Goal: Task Accomplishment & Management: Complete application form

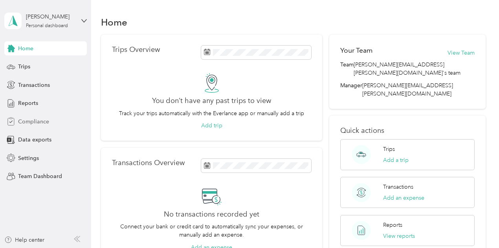
click at [39, 121] on span "Compliance" at bounding box center [33, 121] width 31 height 8
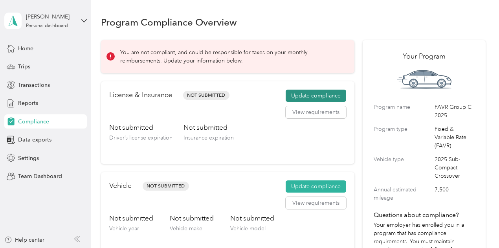
click at [316, 93] on button "Update compliance" at bounding box center [316, 96] width 60 height 13
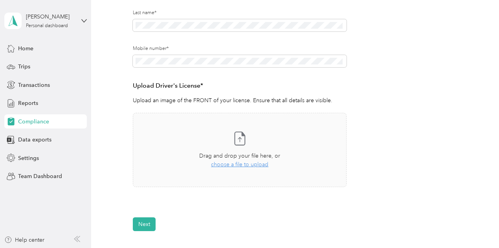
scroll to position [147, 0]
click at [235, 165] on span "choose a file to upload" at bounding box center [239, 163] width 57 height 7
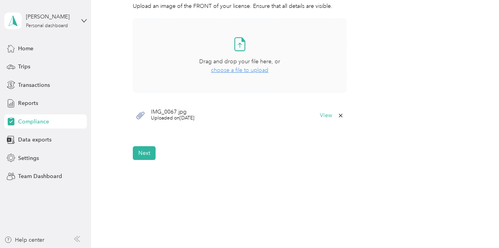
scroll to position [266, 0]
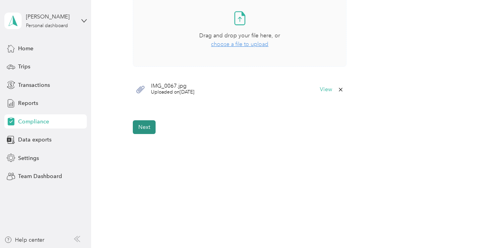
click at [146, 127] on button "Next" at bounding box center [144, 127] width 23 height 14
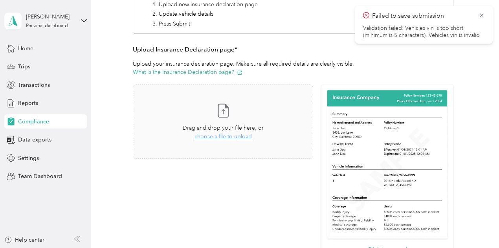
scroll to position [148, 0]
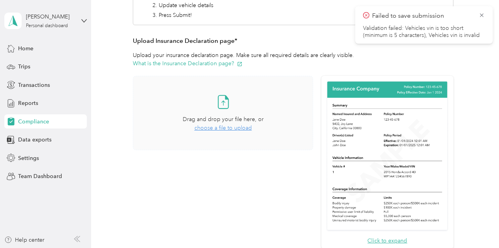
click at [224, 128] on span "choose a file to upload" at bounding box center [222, 128] width 57 height 7
click at [291, 170] on button "View" at bounding box center [292, 172] width 12 height 5
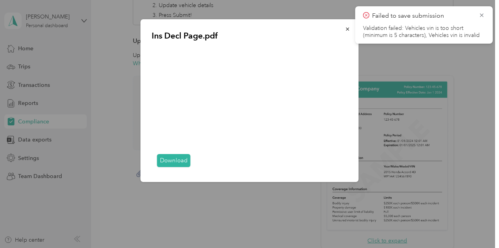
click at [279, 216] on div at bounding box center [249, 124] width 499 height 248
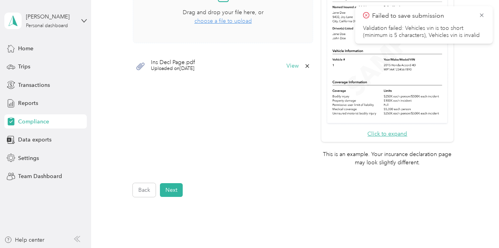
scroll to position [255, 0]
click at [175, 193] on button "Next" at bounding box center [171, 190] width 23 height 14
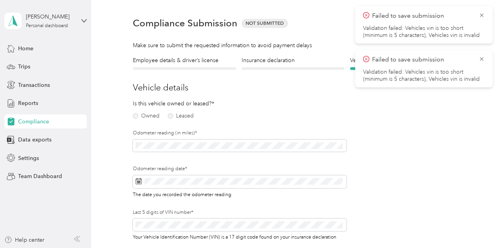
scroll to position [9, 0]
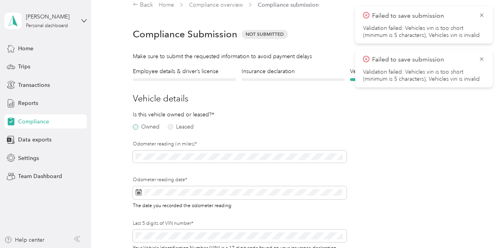
click at [134, 128] on label "Owned" at bounding box center [146, 126] width 27 height 5
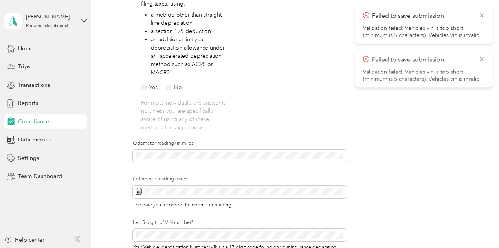
scroll to position [164, 0]
click at [170, 88] on label "No" at bounding box center [174, 87] width 16 height 5
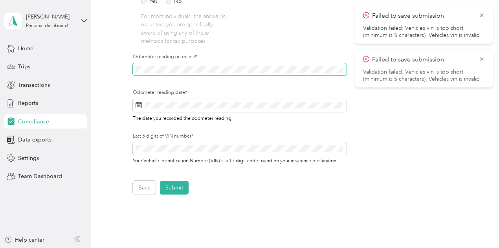
scroll to position [251, 0]
click at [142, 104] on span at bounding box center [240, 105] width 214 height 13
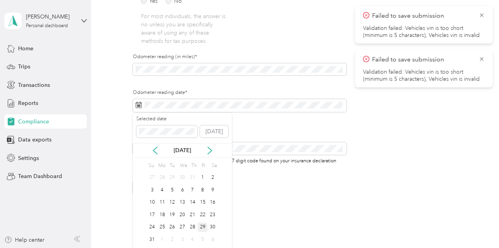
click at [203, 226] on div "29" at bounding box center [203, 227] width 10 height 10
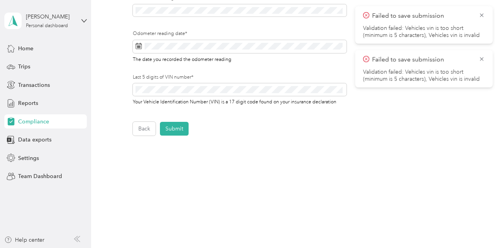
scroll to position [311, 0]
click at [168, 126] on button "Submit" at bounding box center [174, 127] width 29 height 14
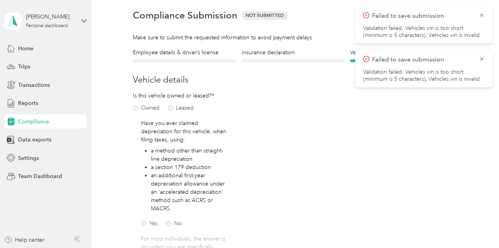
scroll to position [9, 0]
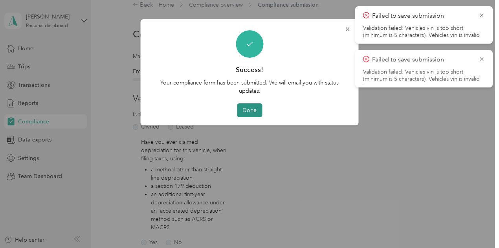
click at [254, 111] on button "Done" at bounding box center [249, 110] width 25 height 14
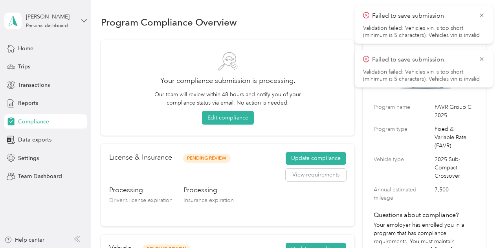
click at [86, 21] on icon at bounding box center [83, 20] width 5 height 5
click at [44, 99] on div "Log out" at bounding box center [131, 100] width 243 height 14
